Goal: Navigation & Orientation: Find specific page/section

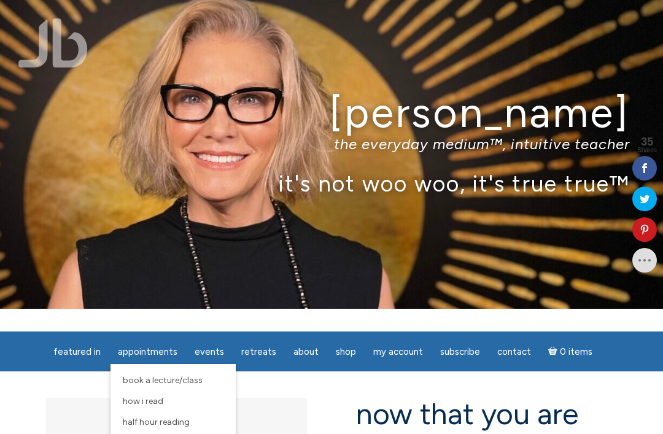
scroll to position [21, 0]
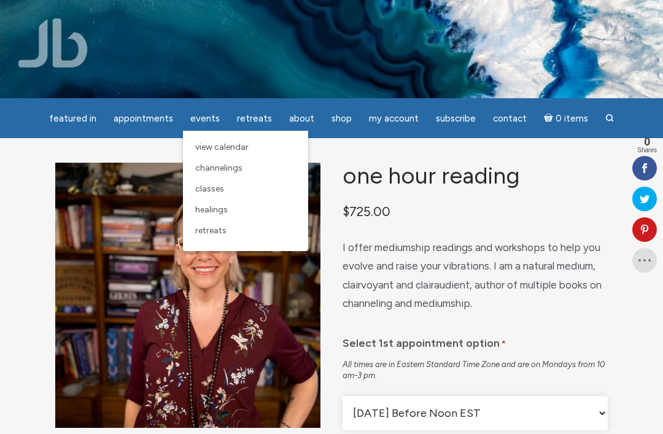
click at [244, 169] on link "Channelings" at bounding box center [245, 168] width 113 height 21
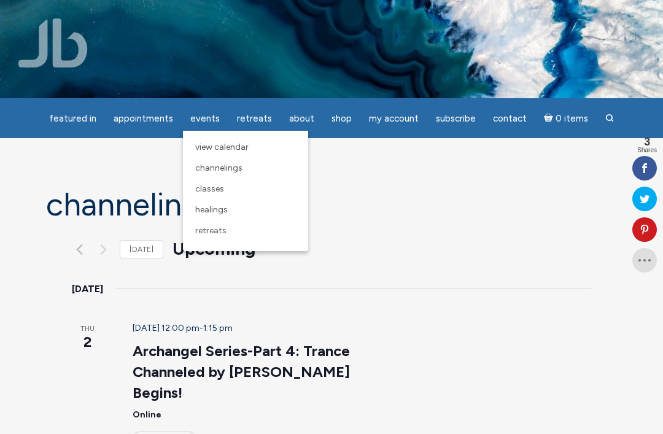
click at [227, 190] on link "Classes" at bounding box center [245, 189] width 113 height 21
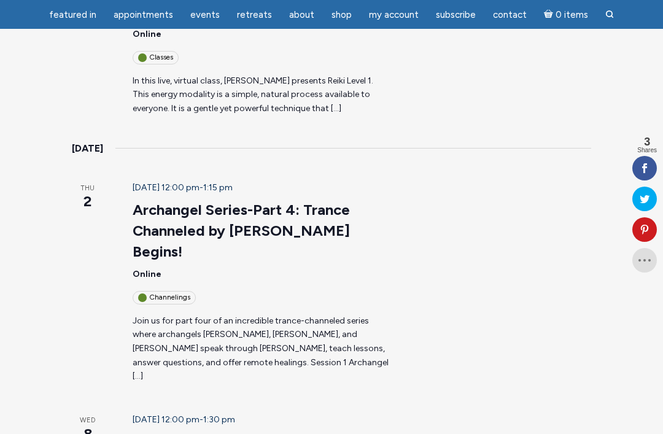
scroll to position [301, 0]
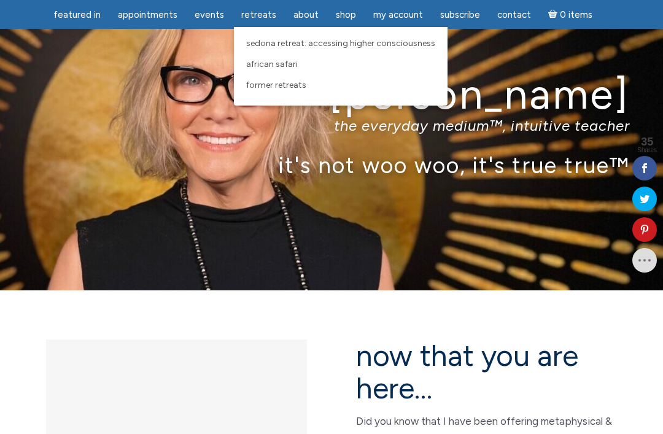
scroll to position [36, 0]
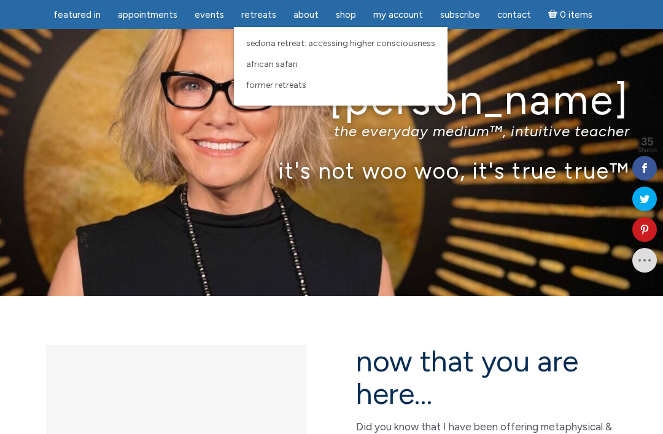
click at [276, 63] on span "African Safari" at bounding box center [272, 64] width 52 height 10
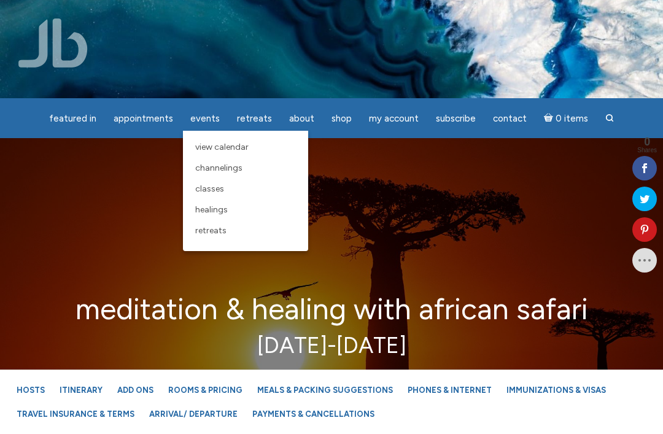
click at [224, 190] on span "Classes" at bounding box center [209, 188] width 29 height 10
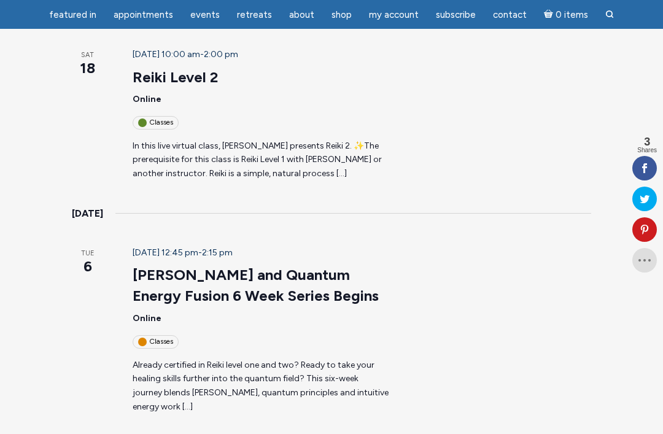
scroll to position [843, 0]
